Goal: Task Accomplishment & Management: Use online tool/utility

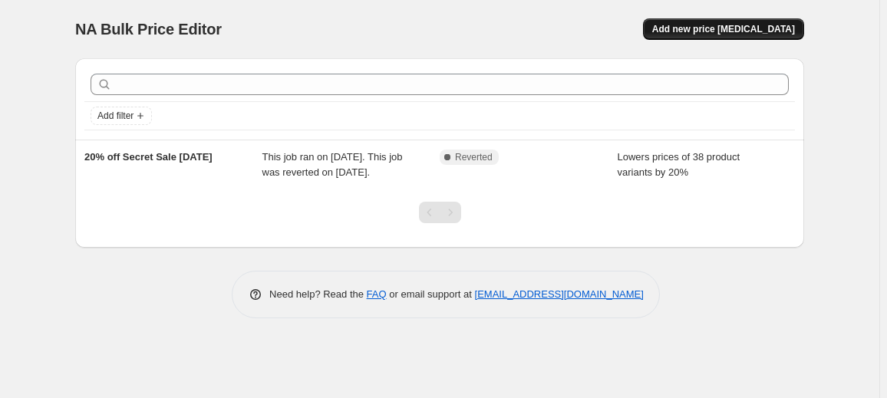
click at [705, 35] on span "Add new price [MEDICAL_DATA]" at bounding box center [723, 29] width 143 height 12
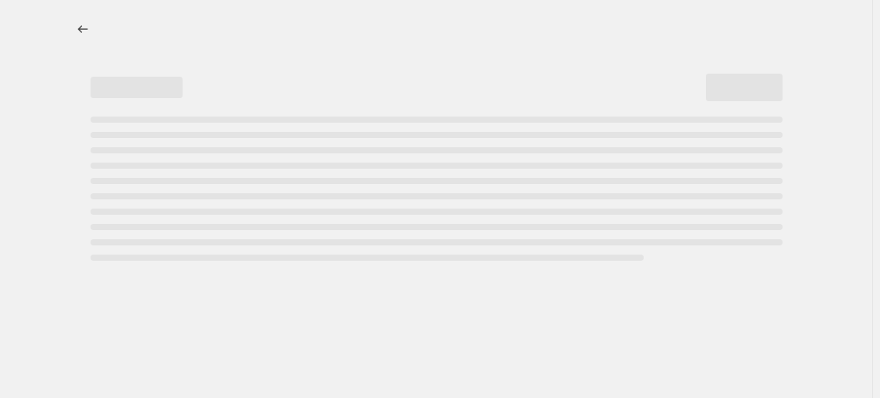
select select "percentage"
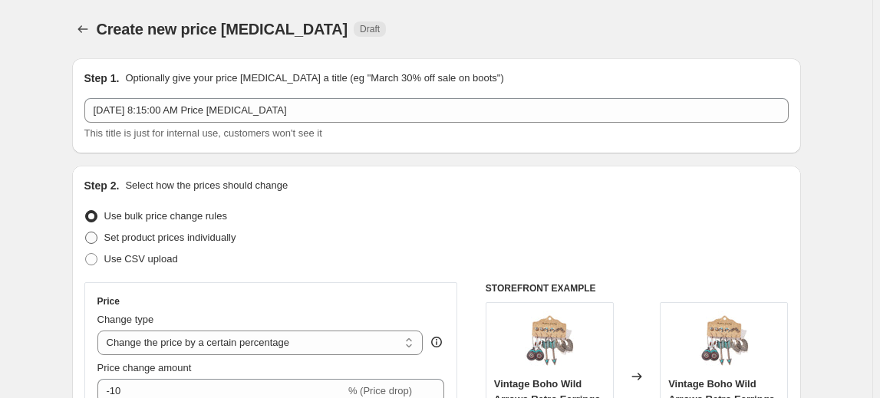
click at [225, 238] on span "Set product prices individually" at bounding box center [170, 238] width 132 height 12
click at [86, 233] on input "Set product prices individually" at bounding box center [85, 232] width 1 height 1
radio input "true"
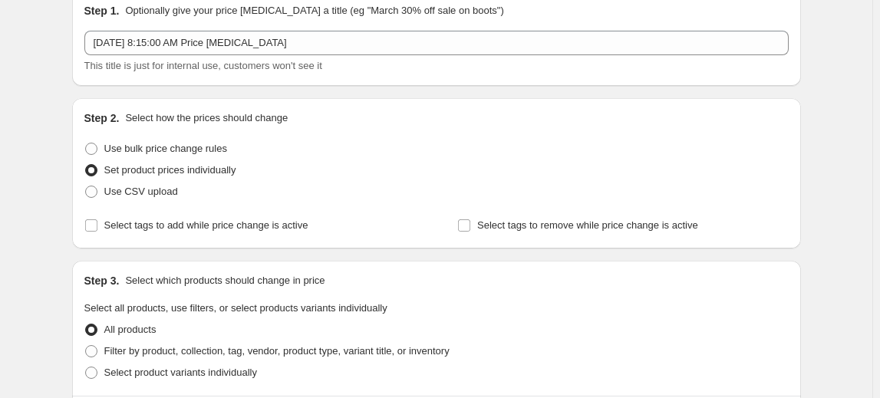
scroll to position [69, 0]
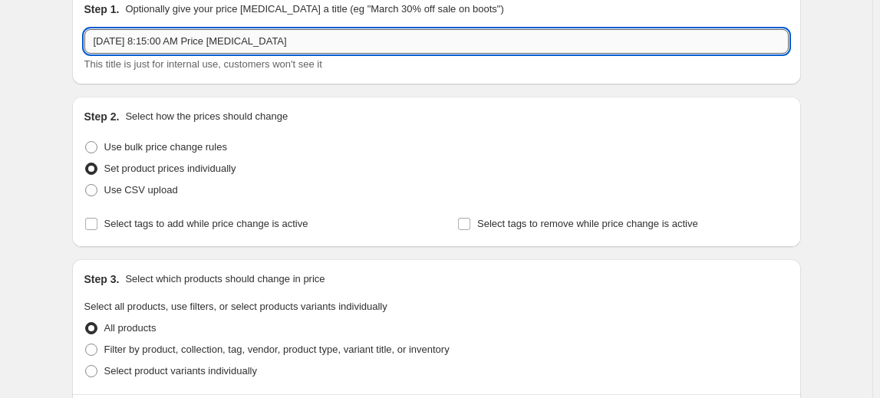
click at [194, 49] on input "Oct 10, 2025, 8:15:00 AM Price change job" at bounding box center [436, 41] width 705 height 25
drag, startPoint x: 312, startPoint y: 45, endPoint x: 116, endPoint y: 35, distance: 196.0
click at [116, 35] on input "Oct 10, 2025, 8:15:00 AM Price change job" at bounding box center [436, 41] width 705 height 25
click at [98, 44] on input "Oct 2025" at bounding box center [436, 41] width 705 height 25
type input "Up to 20% TL bags Oct 2025"
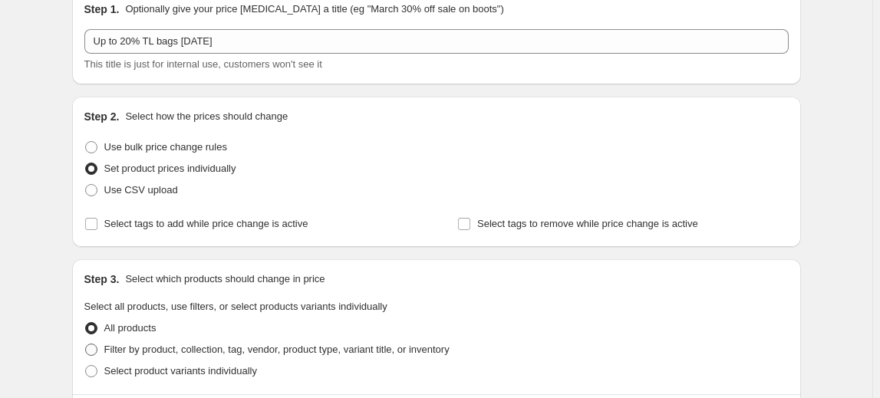
click at [114, 349] on span "Filter by product, collection, tag, vendor, product type, variant title, or inv…" at bounding box center [276, 350] width 345 height 12
click at [86, 345] on input "Filter by product, collection, tag, vendor, product type, variant title, or inv…" at bounding box center [85, 344] width 1 height 1
radio input "true"
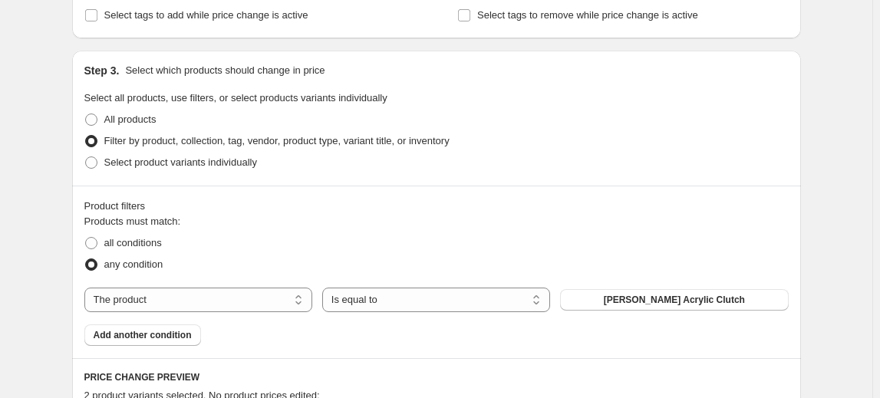
scroll to position [279, 0]
click at [210, 291] on select "The product The product's collection The product's tag The product's vendor The…" at bounding box center [198, 299] width 228 height 25
click at [642, 303] on button "mon-tipi" at bounding box center [674, 299] width 228 height 21
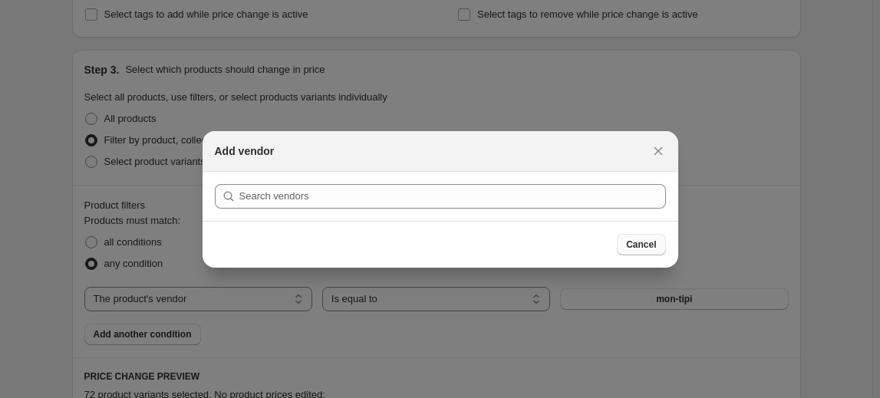
click at [652, 247] on span "Cancel" at bounding box center [641, 245] width 30 height 12
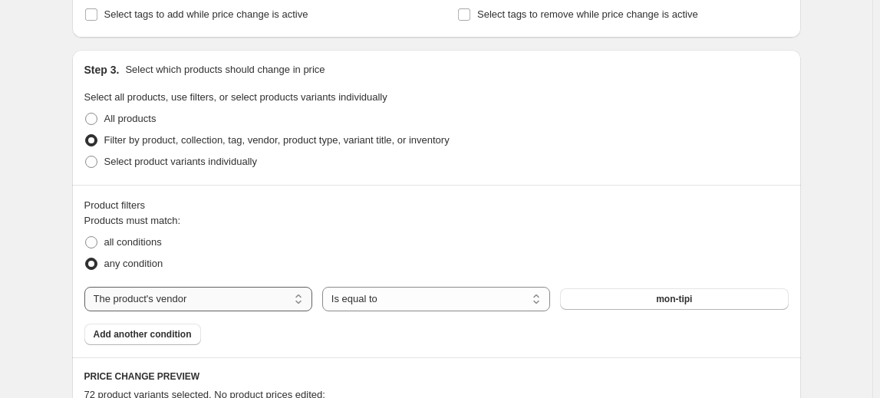
click at [243, 294] on select "The product The product's collection The product's tag The product's vendor The…" at bounding box center [198, 299] width 228 height 25
select select "tag"
click at [652, 299] on button "Acrylic" at bounding box center [674, 299] width 228 height 21
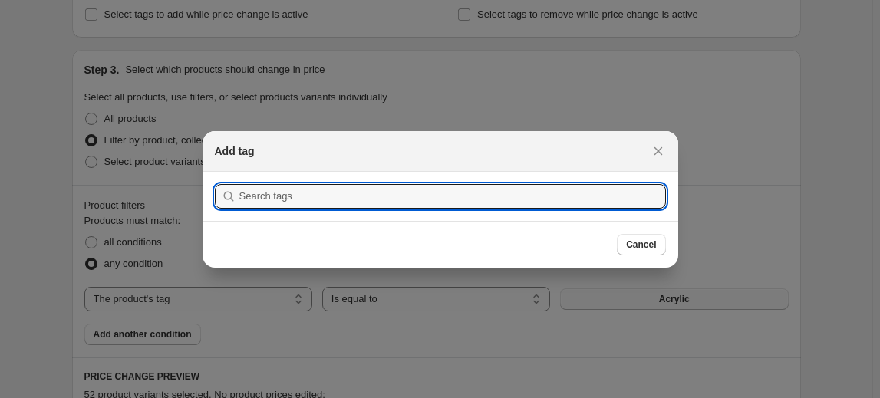
scroll to position [0, 0]
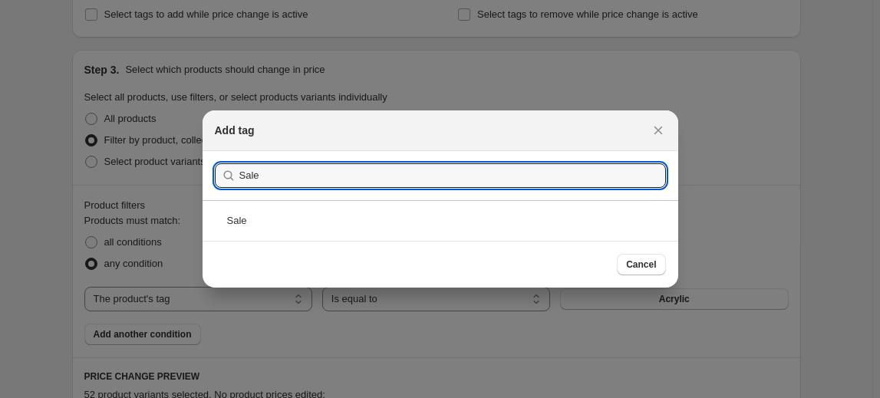
type input "Sale"
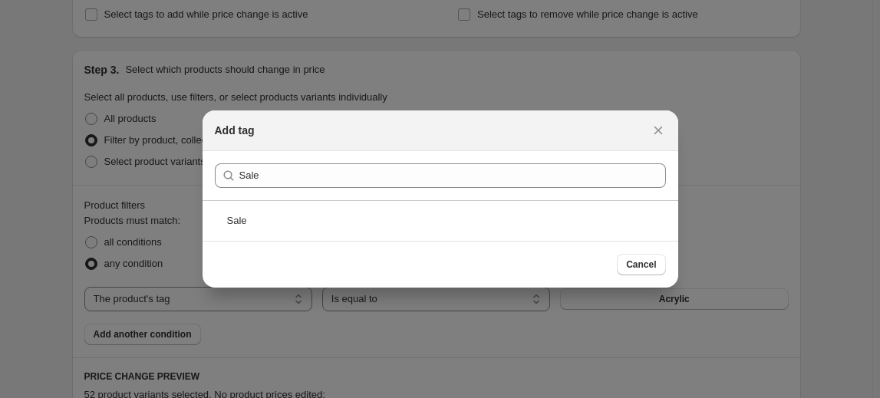
click at [557, 230] on div "Sale" at bounding box center [441, 220] width 476 height 41
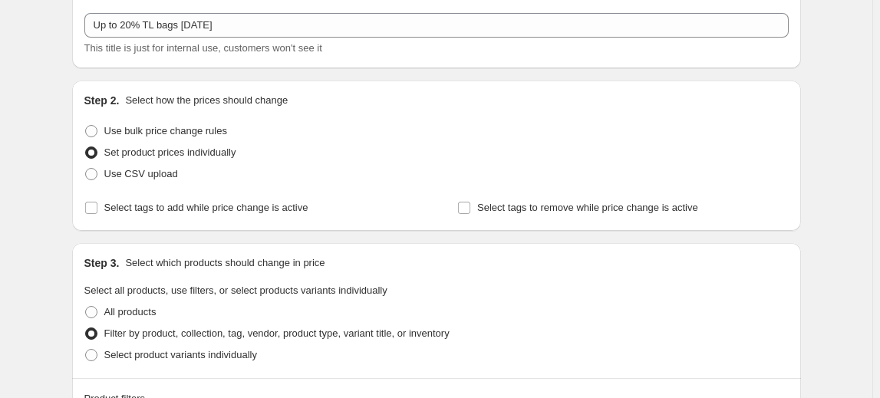
scroll to position [69, 0]
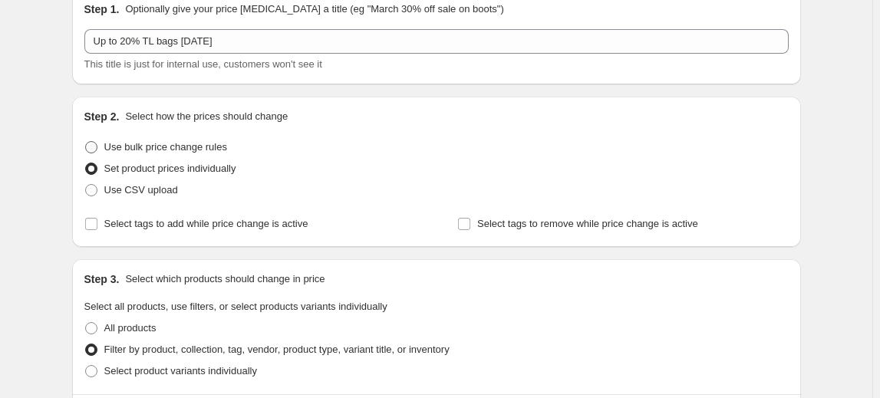
click at [94, 144] on span at bounding box center [91, 147] width 12 height 12
click at [86, 142] on input "Use bulk price change rules" at bounding box center [85, 141] width 1 height 1
radio input "true"
select select "percentage"
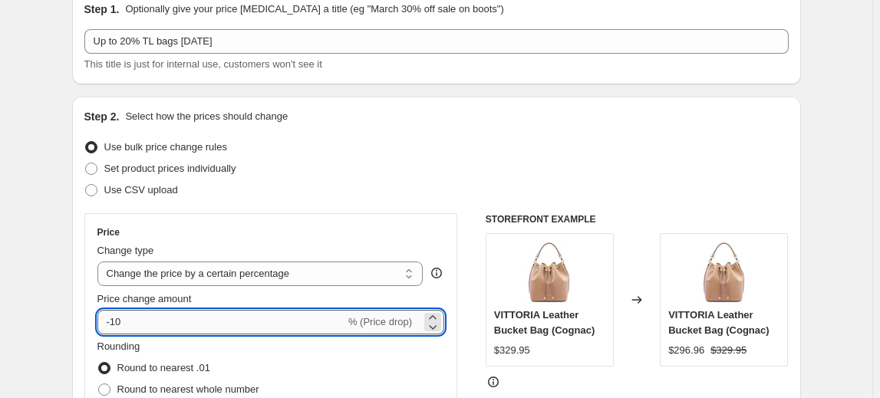
click at [117, 322] on input "-10" at bounding box center [221, 322] width 248 height 25
type input "-20"
click at [92, 272] on div "Price Change type Change the price to a certain amount Change the price by a ce…" at bounding box center [271, 351] width 374 height 277
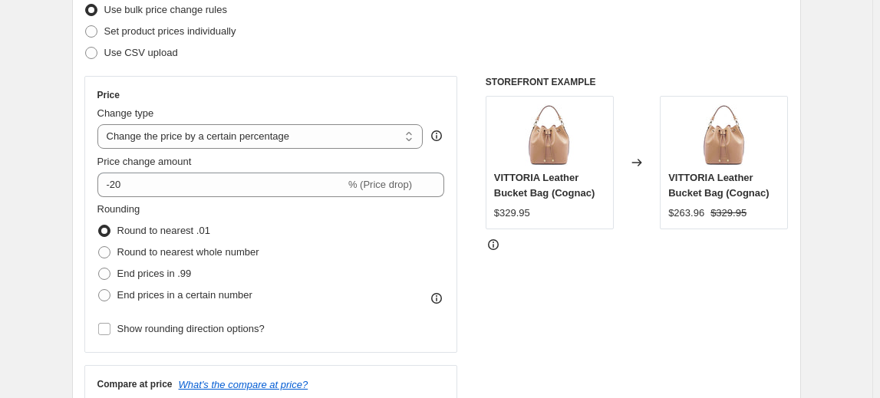
scroll to position [209, 0]
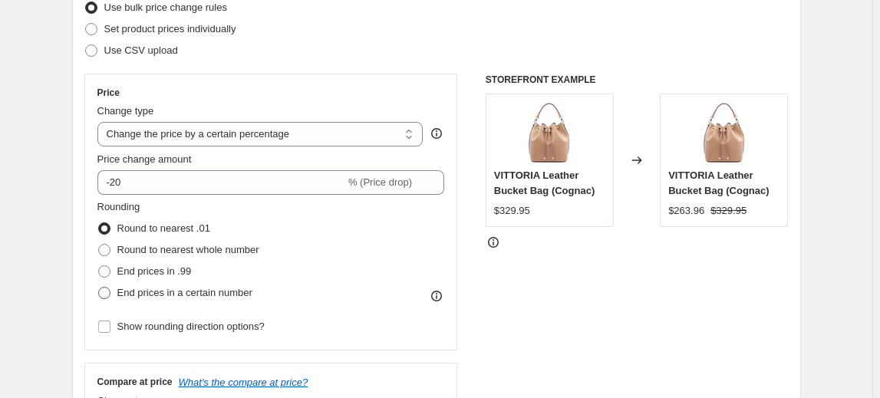
click at [111, 292] on span at bounding box center [104, 293] width 12 height 12
click at [99, 288] on input "End prices in a certain number" at bounding box center [98, 287] width 1 height 1
radio input "true"
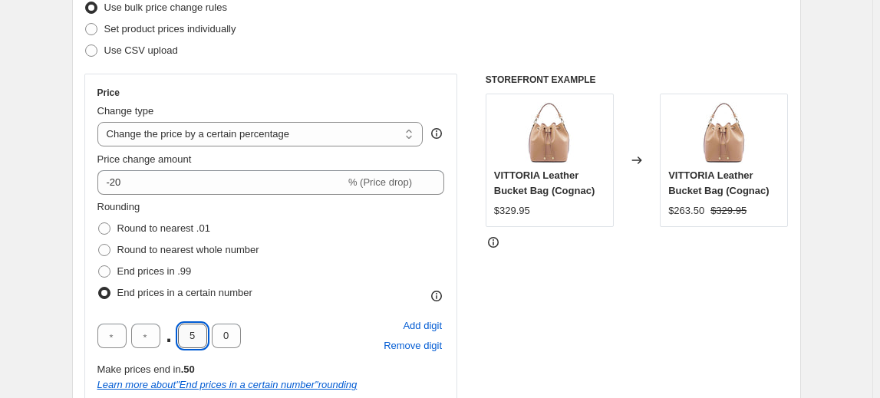
click at [192, 338] on input "5" at bounding box center [192, 336] width 29 height 25
type input "9"
type input "5"
click at [88, 304] on div "Price Change type Change the price to a certain amount Change the price by a ce…" at bounding box center [271, 257] width 374 height 366
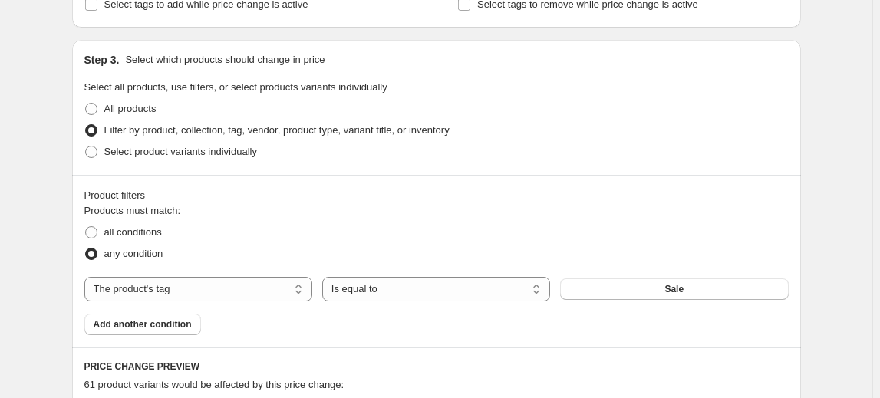
scroll to position [768, 0]
click at [150, 326] on span "Add another condition" at bounding box center [143, 323] width 98 height 12
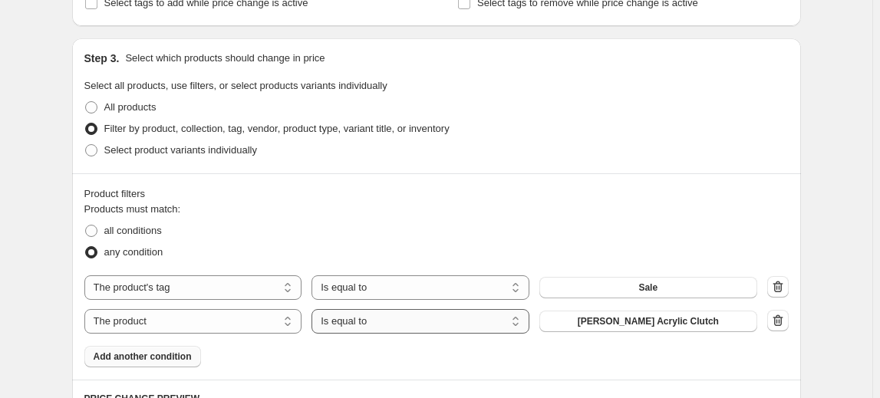
click at [416, 319] on select "Is equal to Is not equal to" at bounding box center [421, 321] width 218 height 25
select select "not_equal"
click at [652, 322] on span "Amber Tortoise Acrylic Clutch" at bounding box center [648, 321] width 141 height 12
click at [97, 151] on span at bounding box center [91, 150] width 12 height 12
click at [86, 145] on input "Select product variants individually" at bounding box center [85, 144] width 1 height 1
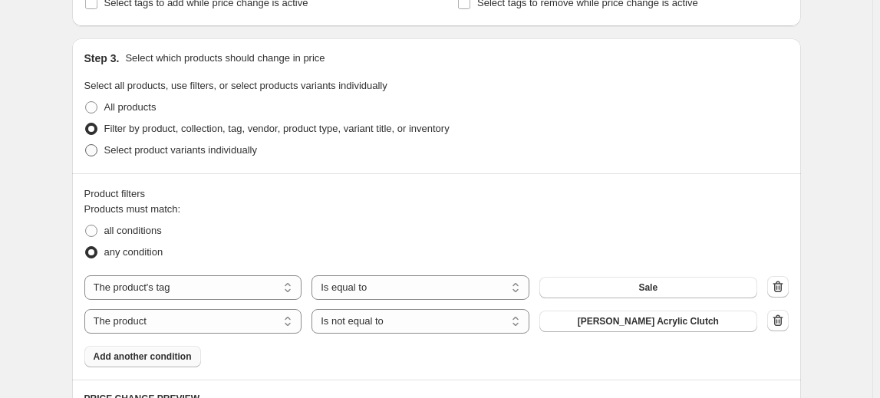
radio input "true"
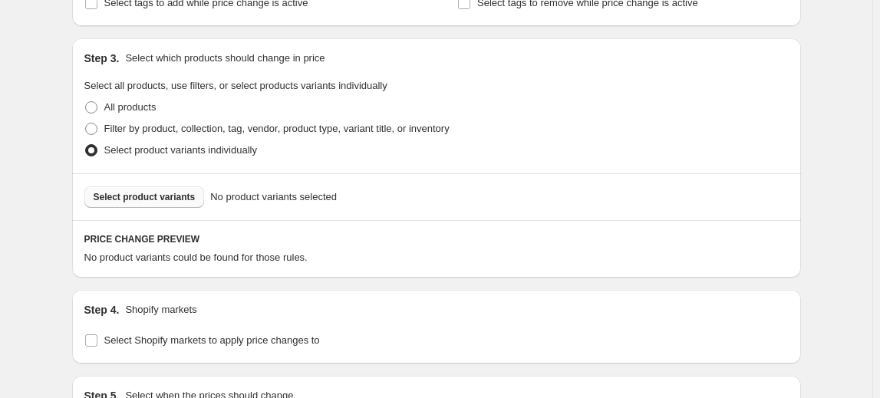
click at [170, 197] on span "Select product variants" at bounding box center [145, 197] width 102 height 12
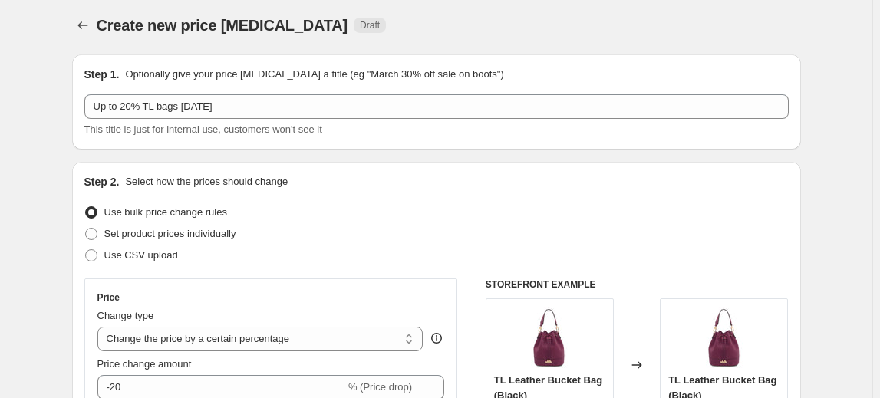
scroll to position [0, 0]
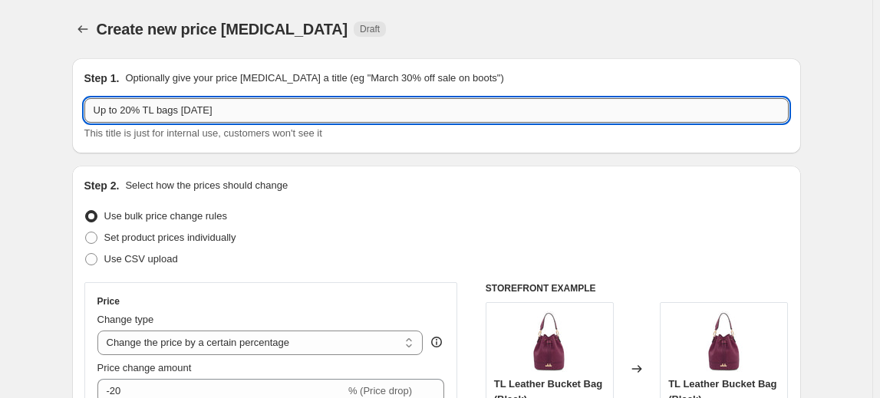
drag, startPoint x: 123, startPoint y: 111, endPoint x: 104, endPoint y: 106, distance: 19.2
click at [104, 106] on input "Up to 20% TL bags Oct 2025" at bounding box center [436, 110] width 705 height 25
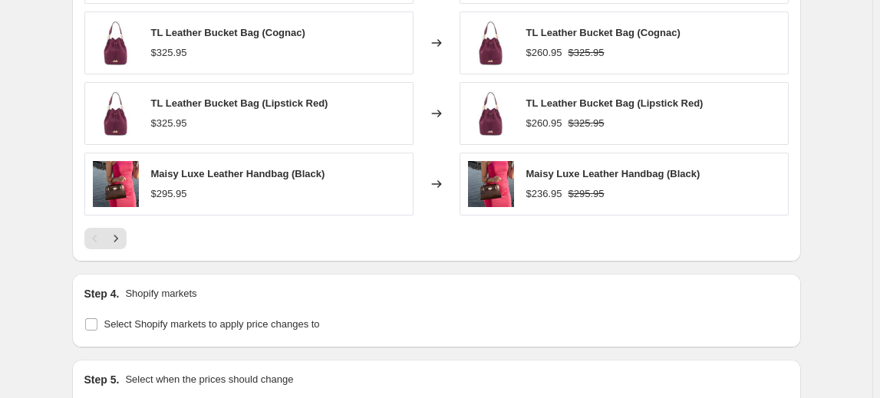
scroll to position [1186, 0]
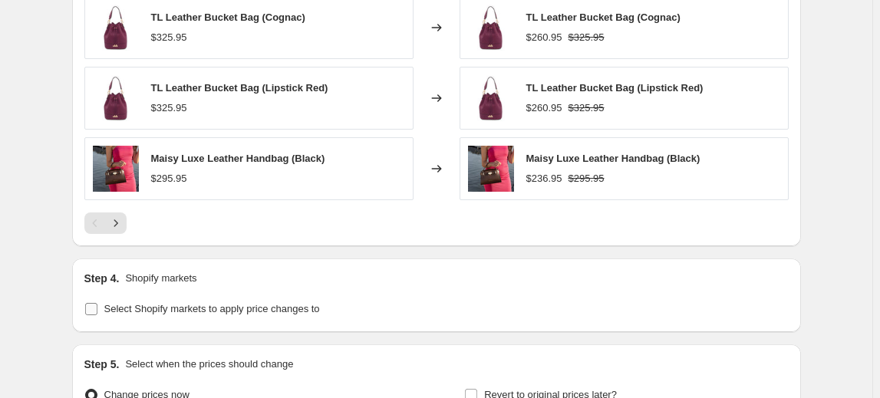
type input "20% TL bags Oct 2025"
click at [96, 304] on input "Select Shopify markets to apply price changes to" at bounding box center [91, 309] width 12 height 12
checkbox input "true"
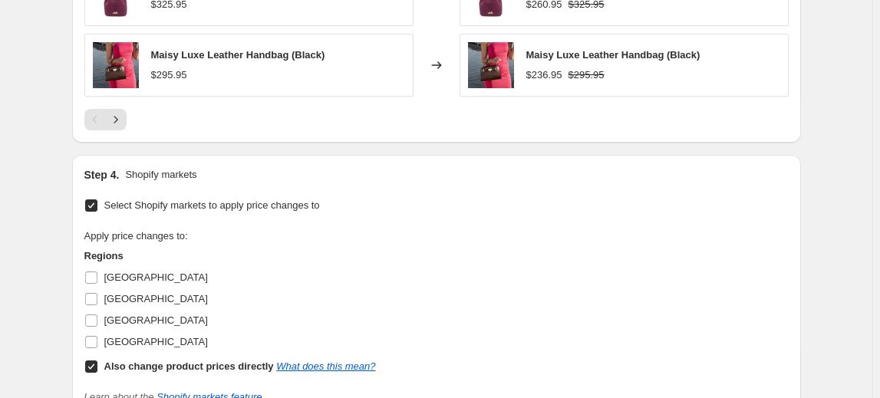
scroll to position [1326, 0]
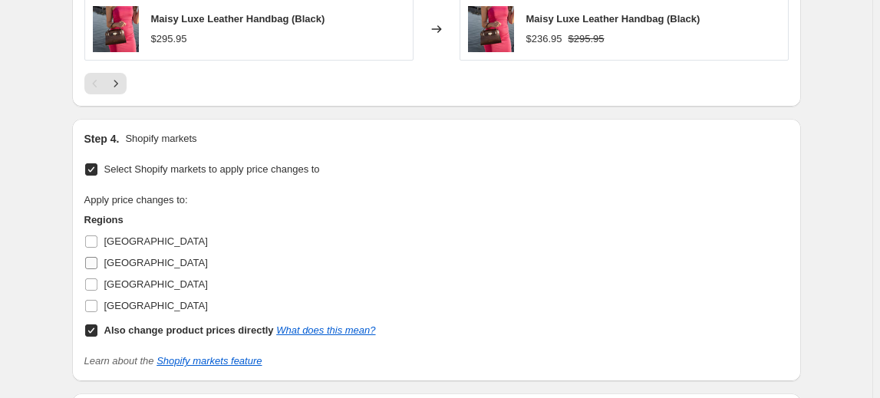
click at [96, 261] on input "Canada" at bounding box center [91, 263] width 12 height 12
checkbox input "true"
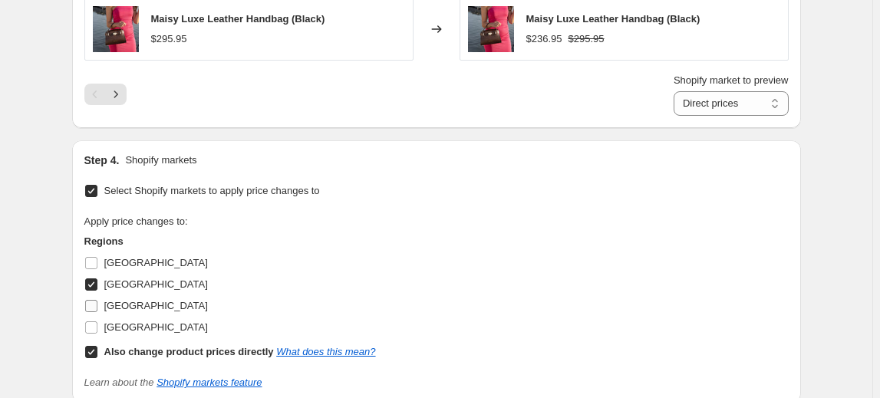
click at [96, 304] on input "New Zealand" at bounding box center [91, 306] width 12 height 12
checkbox input "true"
click at [94, 325] on input "United States" at bounding box center [91, 328] width 12 height 12
checkbox input "true"
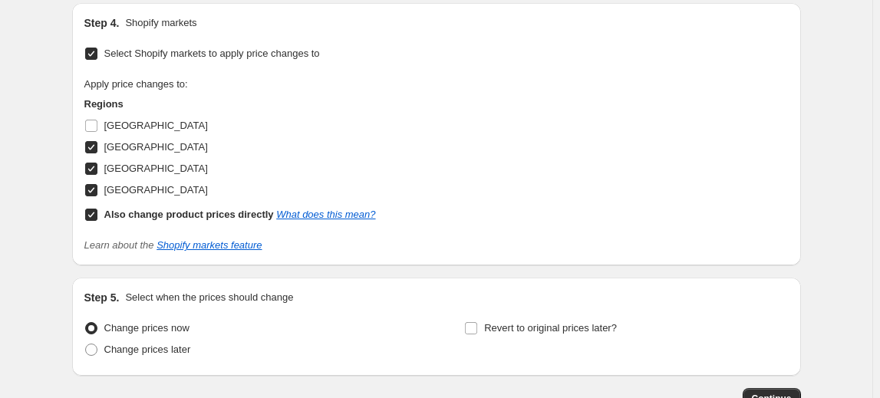
scroll to position [1465, 0]
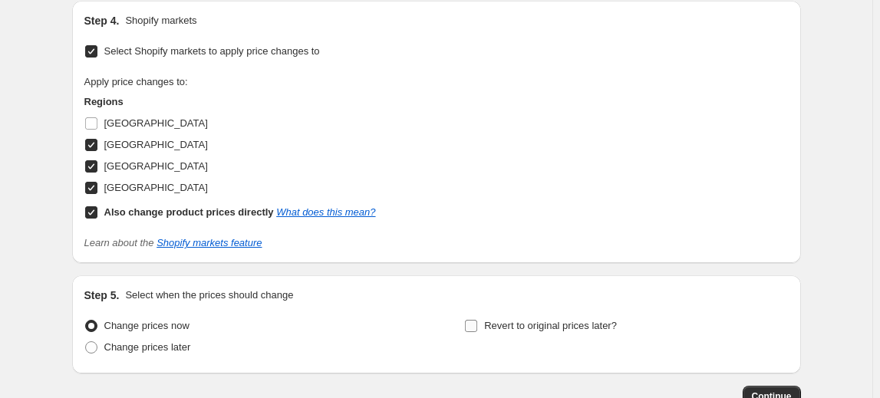
click at [474, 323] on input "Revert to original prices later?" at bounding box center [471, 326] width 12 height 12
checkbox input "true"
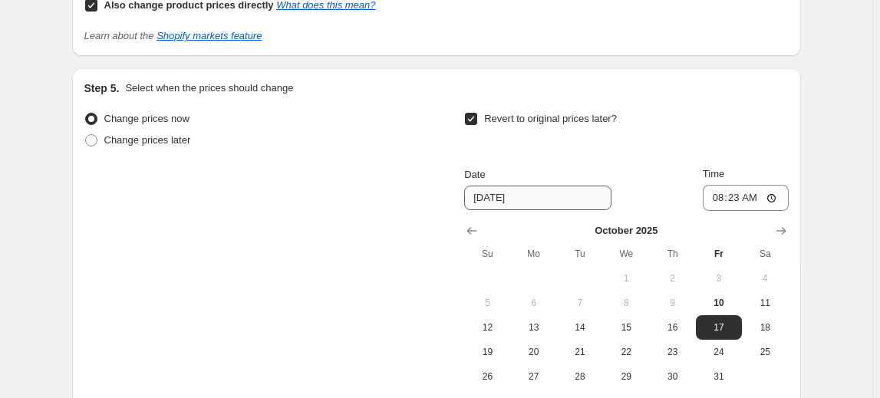
scroll to position [1674, 0]
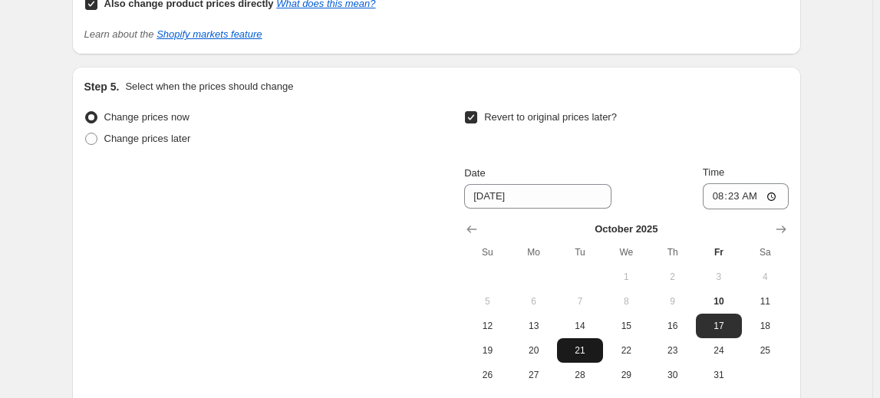
click at [576, 345] on span "21" at bounding box center [580, 351] width 34 height 12
type input "10/21/2025"
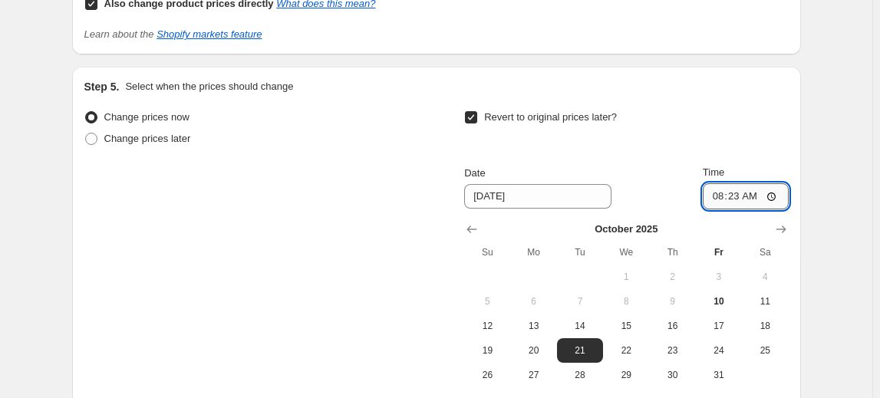
click at [745, 191] on input "08:23" at bounding box center [746, 196] width 86 height 26
click at [734, 193] on input "08:23" at bounding box center [746, 196] width 86 height 26
click at [722, 196] on input "08:23" at bounding box center [746, 196] width 86 height 26
click at [722, 196] on input "11:23" at bounding box center [746, 196] width 86 height 26
click at [722, 196] on input "02:03" at bounding box center [746, 196] width 86 height 26
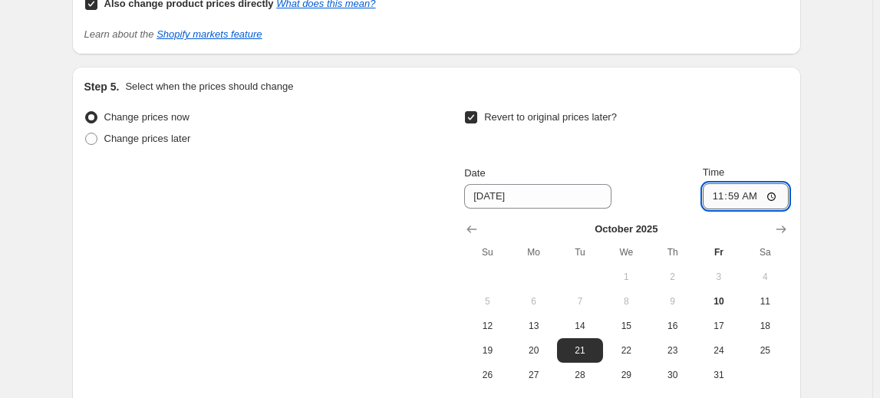
type input "23:59"
click at [585, 321] on span "14" at bounding box center [580, 326] width 34 height 12
type input "10/14/2025"
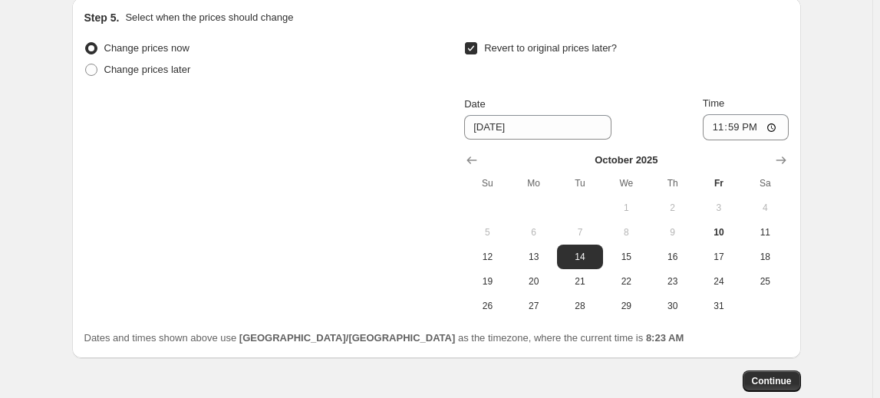
scroll to position [1744, 0]
click at [773, 382] on span "Continue" at bounding box center [772, 381] width 40 height 12
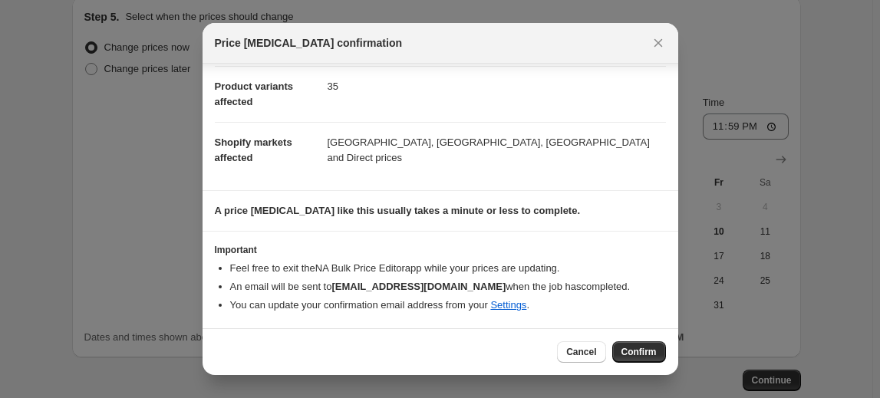
scroll to position [175, 0]
click at [642, 359] on button "Confirm" at bounding box center [640, 352] width 54 height 21
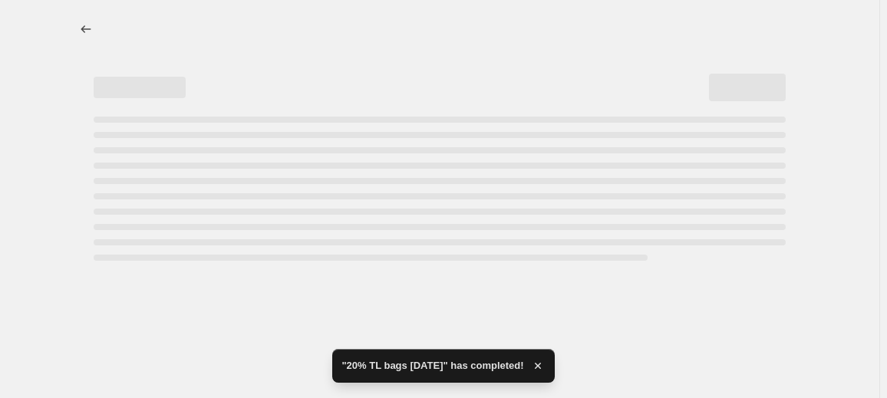
select select "percentage"
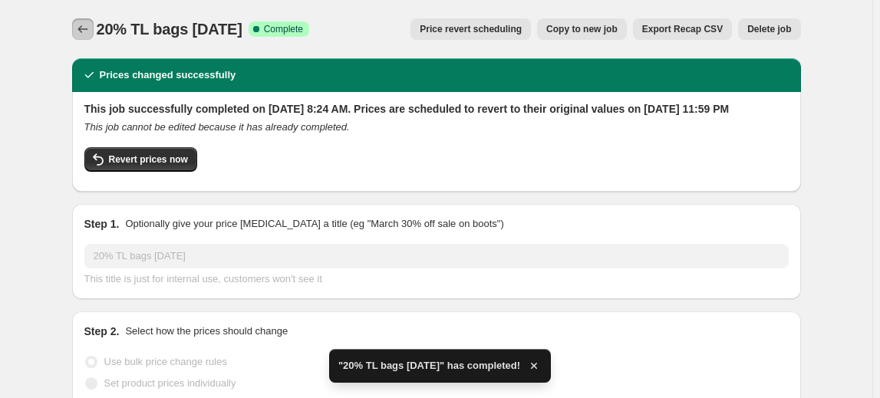
click at [80, 31] on icon "Price change jobs" at bounding box center [82, 28] width 15 height 15
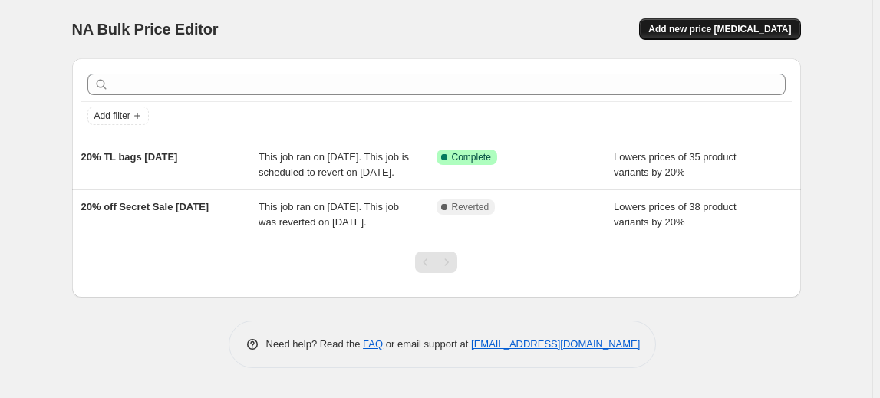
click at [736, 32] on span "Add new price change job" at bounding box center [720, 29] width 143 height 12
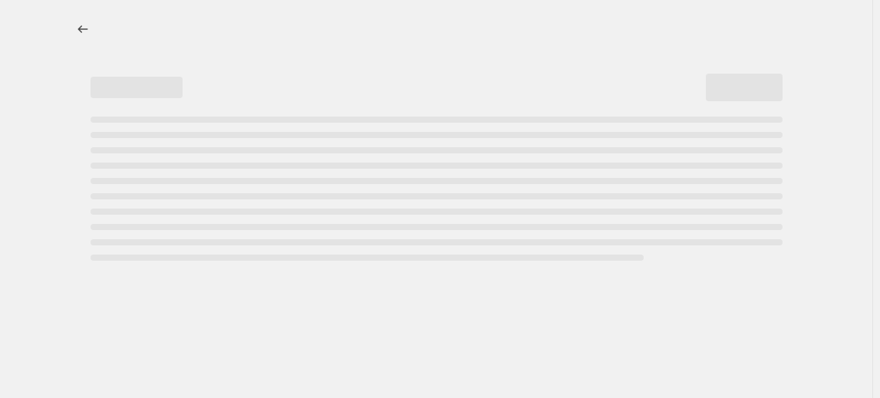
select select "percentage"
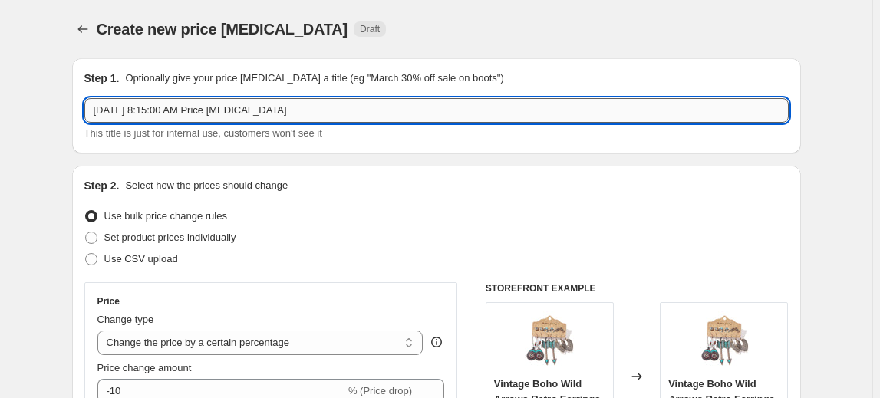
click at [184, 110] on input "Oct 10, 2025, 8:15:00 AM Price change job" at bounding box center [436, 110] width 705 height 25
drag, startPoint x: 299, startPoint y: 112, endPoint x: 116, endPoint y: 110, distance: 182.7
click at [116, 110] on input "Oct 10, 2025, 8:15:00 AM Price change job" at bounding box center [436, 110] width 705 height 25
click at [98, 110] on input "Oct 2025" at bounding box center [436, 110] width 705 height 25
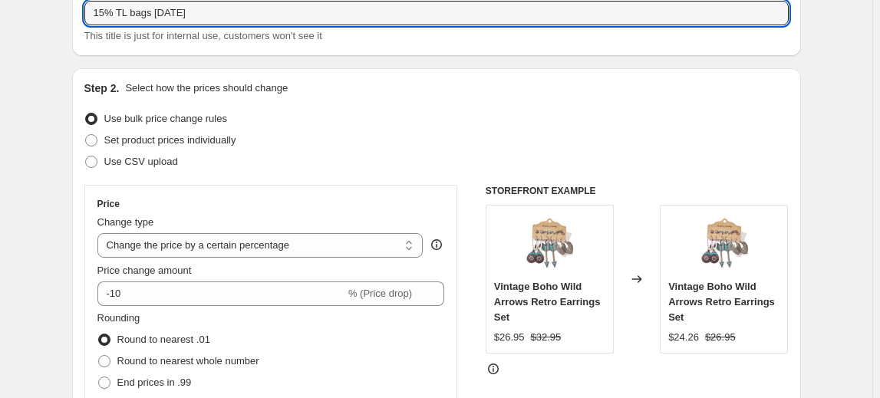
scroll to position [139, 0]
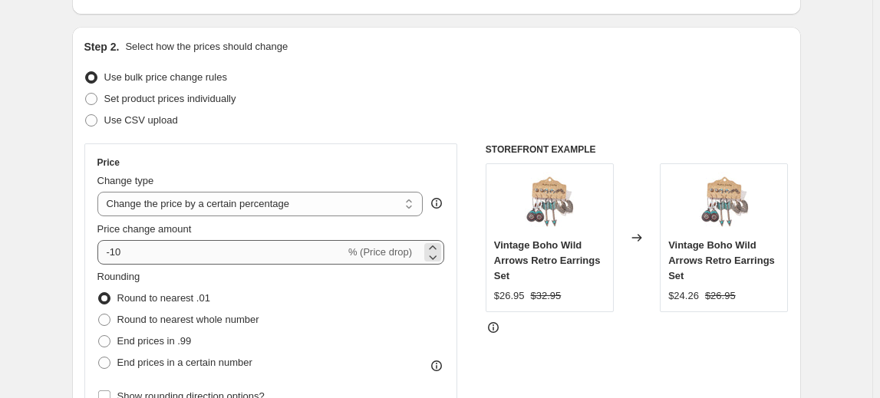
type input "15% TL bags Oct 2025"
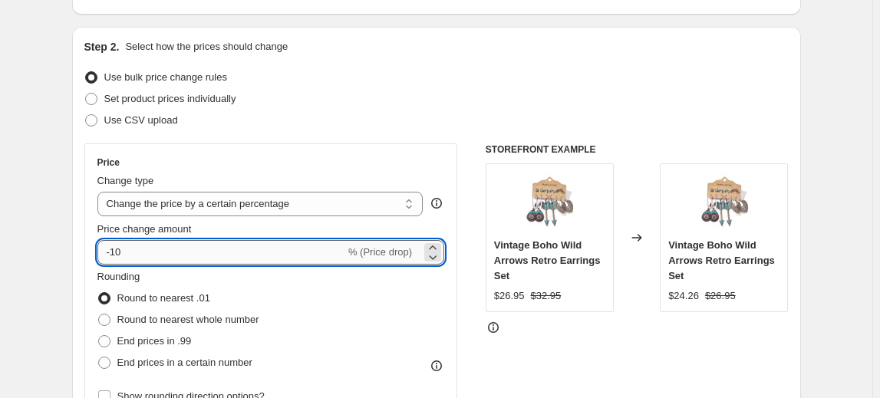
click at [123, 253] on input "-10" at bounding box center [221, 252] width 248 height 25
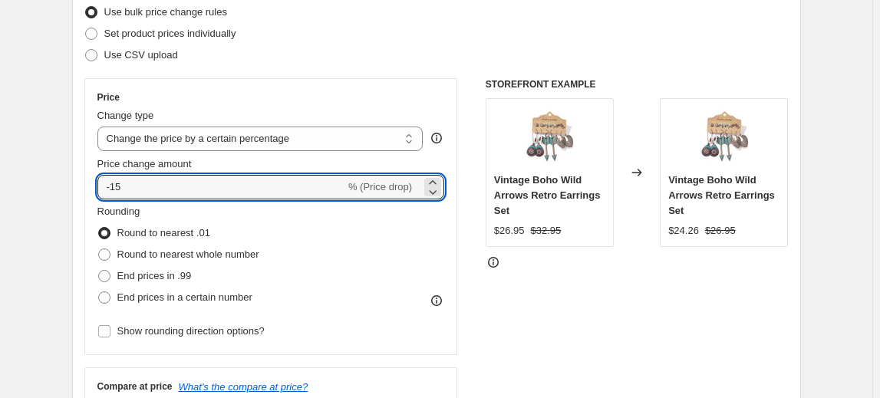
scroll to position [209, 0]
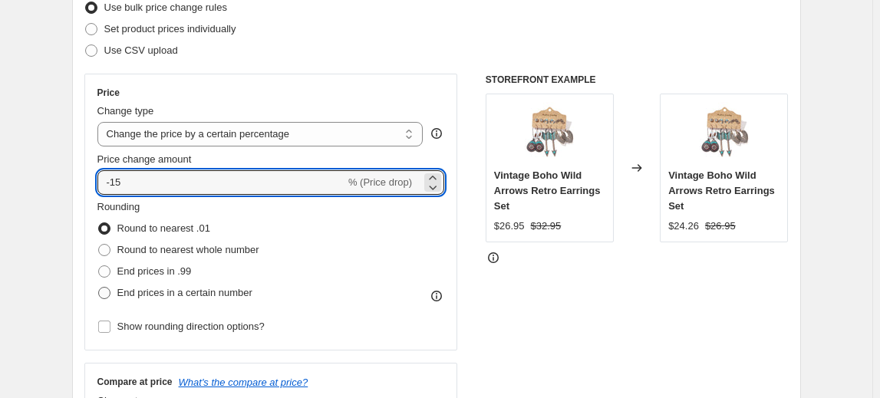
type input "-15"
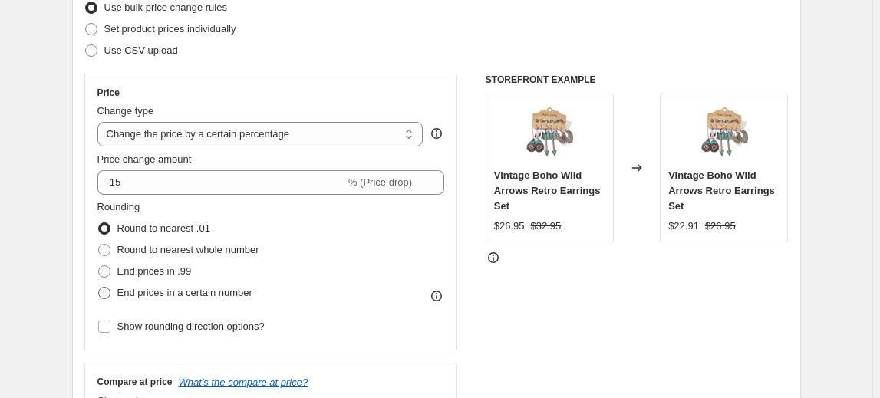
click at [107, 294] on span at bounding box center [104, 293] width 12 height 12
click at [99, 288] on input "End prices in a certain number" at bounding box center [98, 287] width 1 height 1
radio input "true"
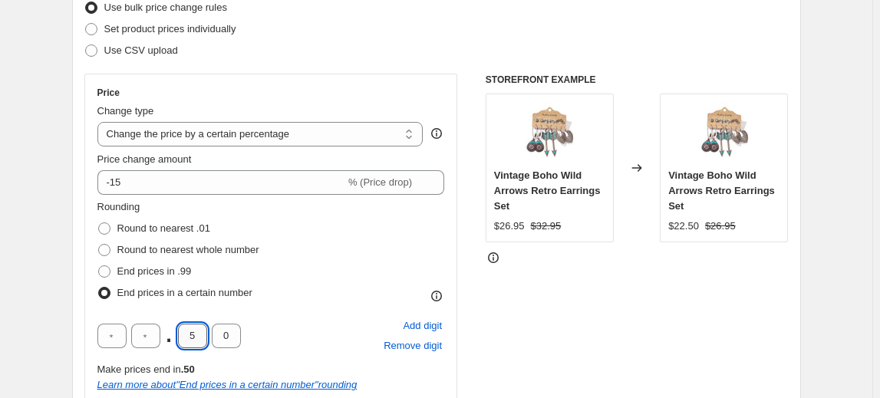
click at [197, 332] on input "5" at bounding box center [192, 336] width 29 height 25
type input "9"
type input "5"
click at [78, 315] on div "Step 2. Select how the prices should change Use bulk price change rules Set pro…" at bounding box center [436, 271] width 729 height 628
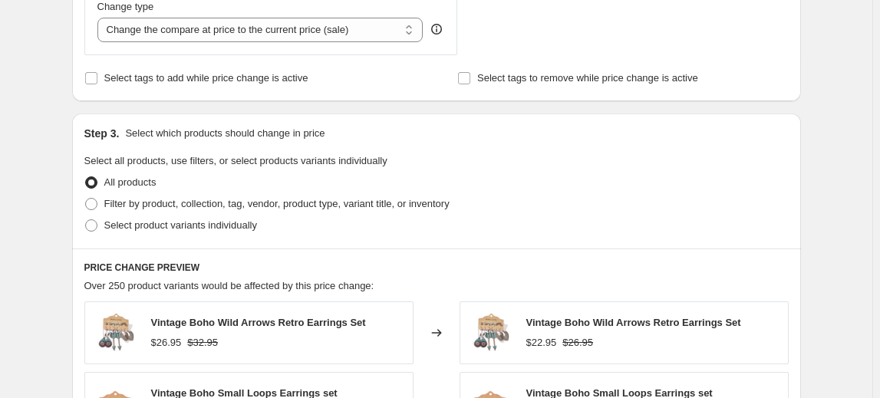
scroll to position [698, 0]
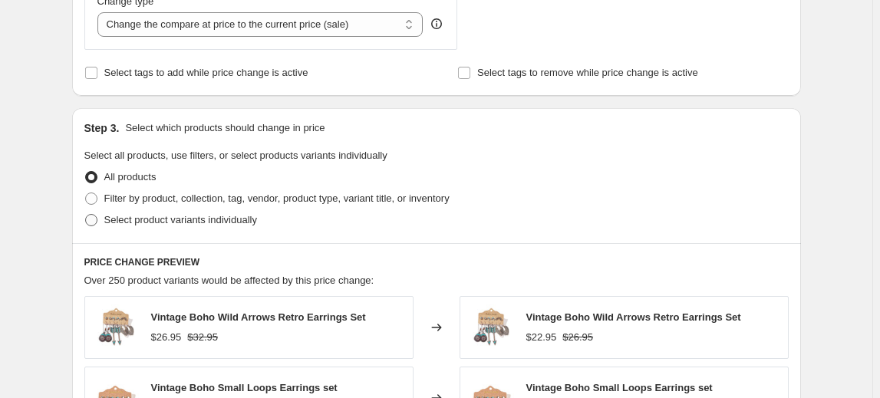
click at [94, 219] on span at bounding box center [91, 220] width 12 height 12
click at [86, 215] on input "Select product variants individually" at bounding box center [85, 214] width 1 height 1
radio input "true"
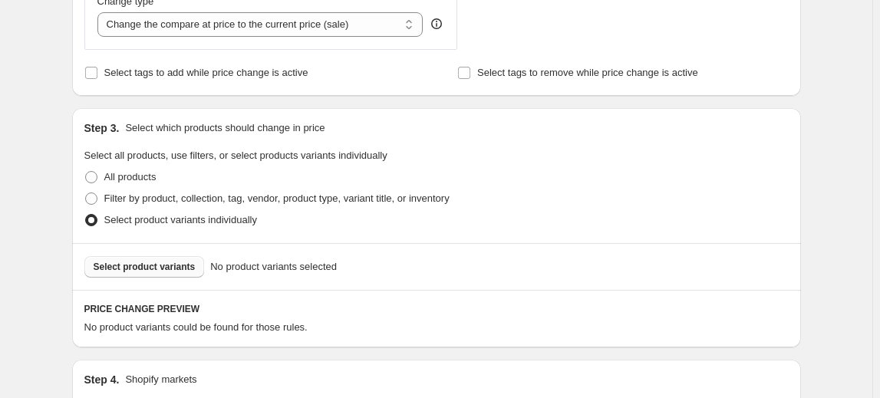
click at [161, 268] on span "Select product variants" at bounding box center [145, 267] width 102 height 12
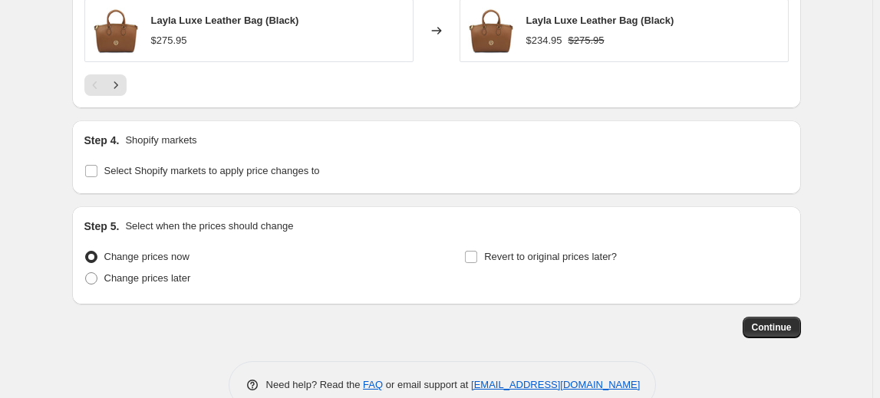
scroll to position [1326, 0]
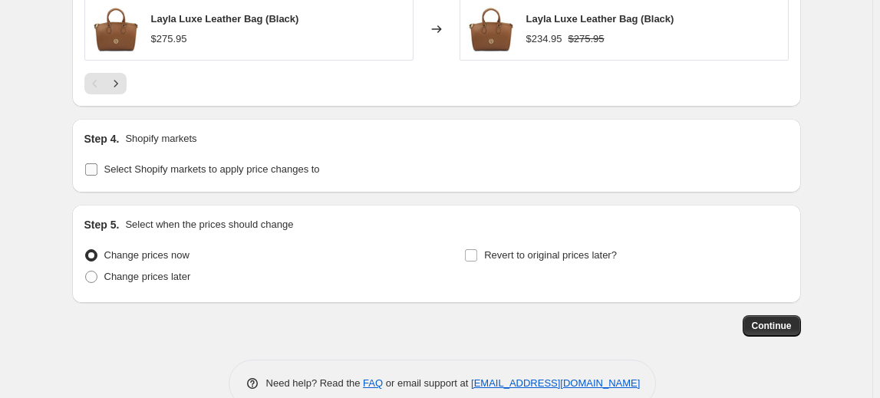
drag, startPoint x: 94, startPoint y: 165, endPoint x: 94, endPoint y: 174, distance: 9.2
click at [94, 165] on input "Select Shopify markets to apply price changes to" at bounding box center [91, 170] width 12 height 12
checkbox input "true"
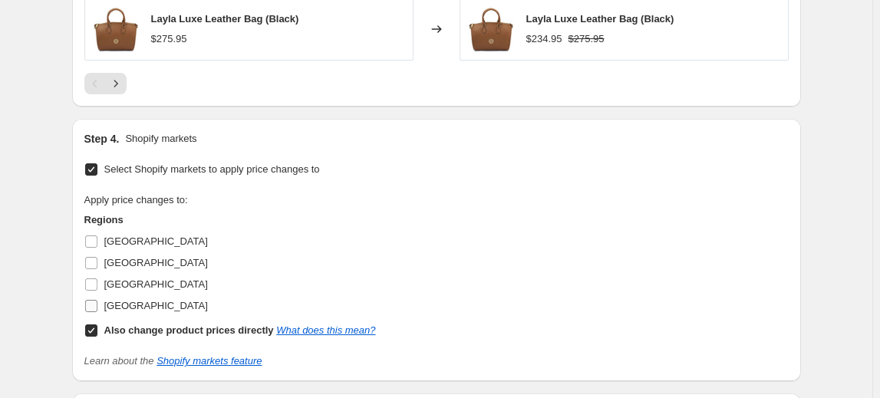
click at [96, 300] on input "United States" at bounding box center [91, 306] width 12 height 12
checkbox input "true"
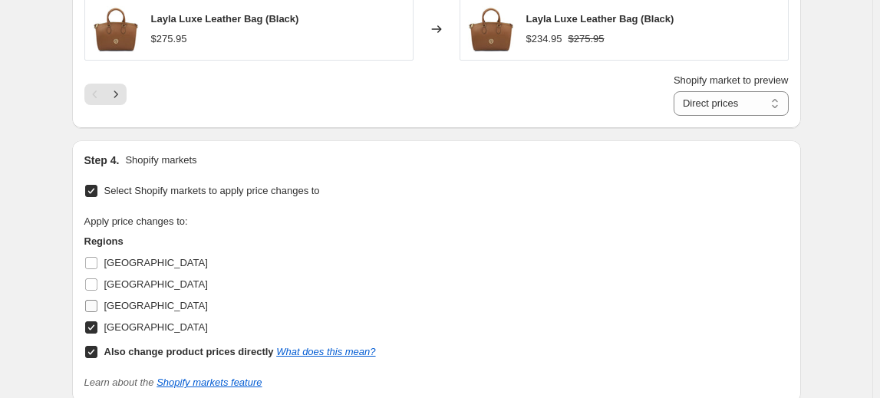
click at [94, 296] on label "New Zealand" at bounding box center [146, 306] width 124 height 21
click at [94, 300] on input "New Zealand" at bounding box center [91, 306] width 12 height 12
checkbox input "true"
click at [94, 279] on input "Canada" at bounding box center [91, 285] width 12 height 12
checkbox input "true"
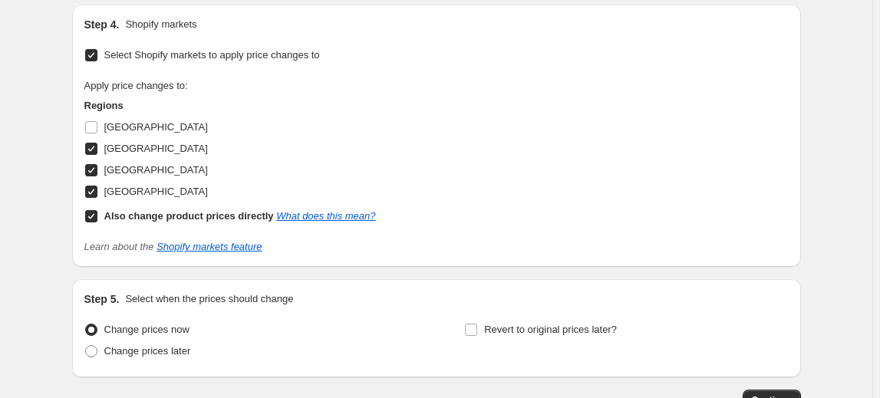
scroll to position [1465, 0]
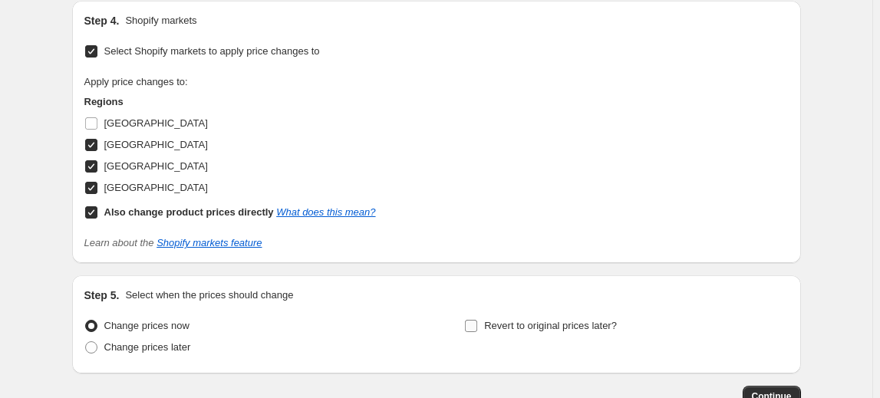
click at [471, 325] on input "Revert to original prices later?" at bounding box center [471, 326] width 12 height 12
checkbox input "true"
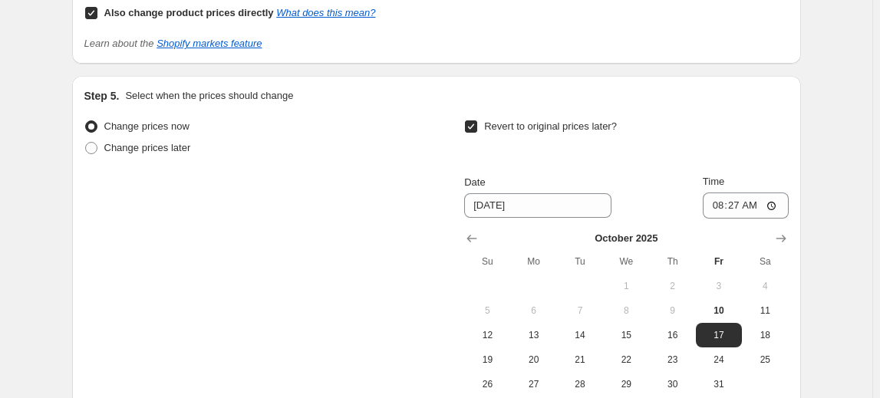
scroll to position [1674, 0]
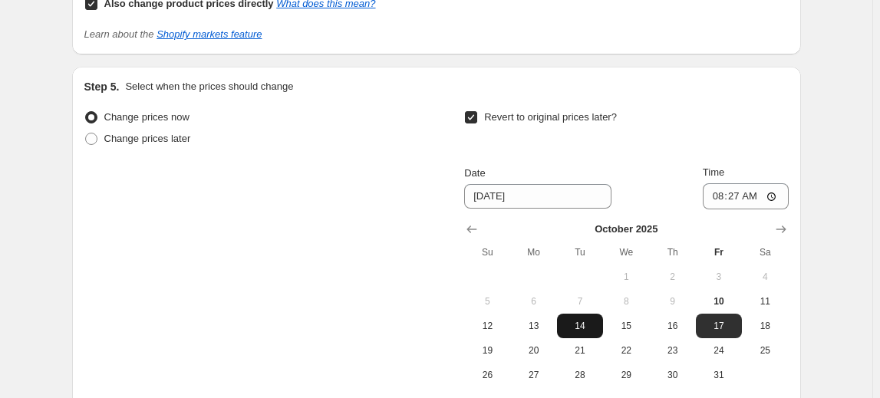
click at [584, 322] on span "14" at bounding box center [580, 326] width 34 height 12
type input "10/14/2025"
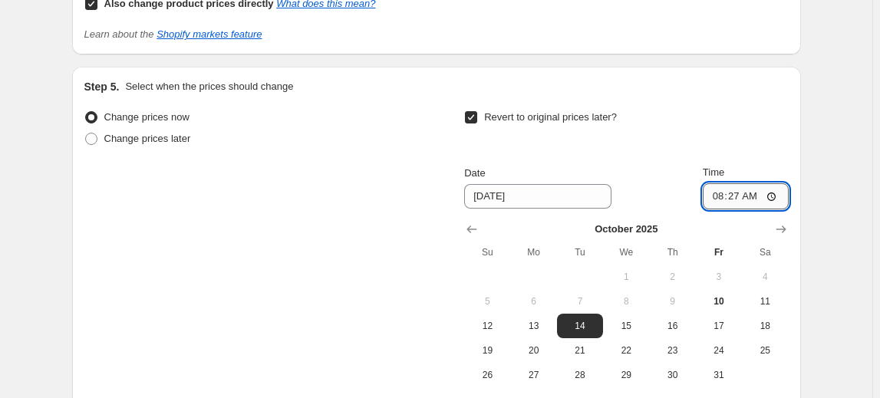
click at [724, 195] on input "08:27" at bounding box center [746, 196] width 86 height 26
type input "23:59"
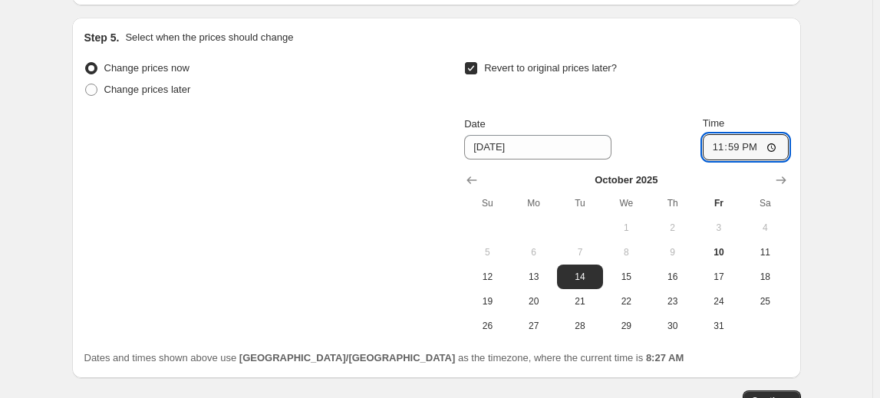
scroll to position [1744, 0]
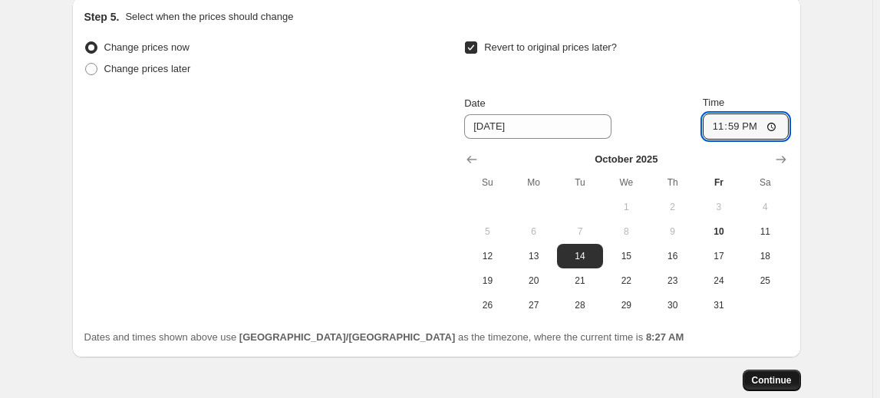
click at [771, 377] on span "Continue" at bounding box center [772, 381] width 40 height 12
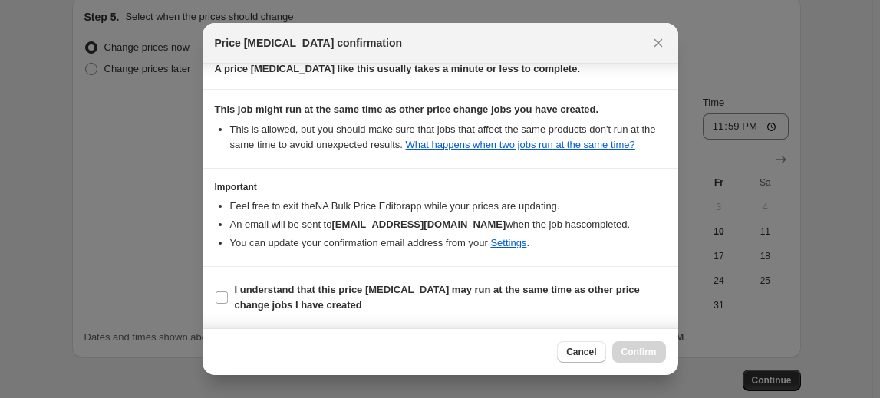
scroll to position [316, 0]
click at [223, 302] on input "I understand that this price change job may run at the same time as other price…" at bounding box center [222, 298] width 12 height 12
checkbox input "true"
click at [647, 358] on span "Confirm" at bounding box center [639, 352] width 35 height 12
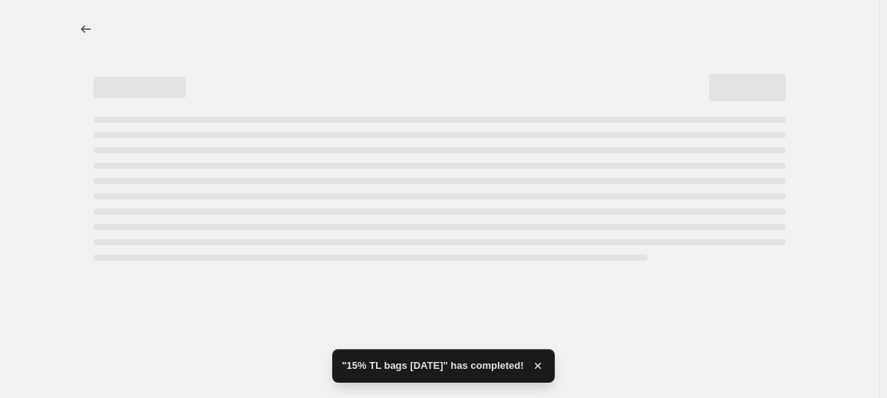
select select "percentage"
